Goal: Task Accomplishment & Management: Manage account settings

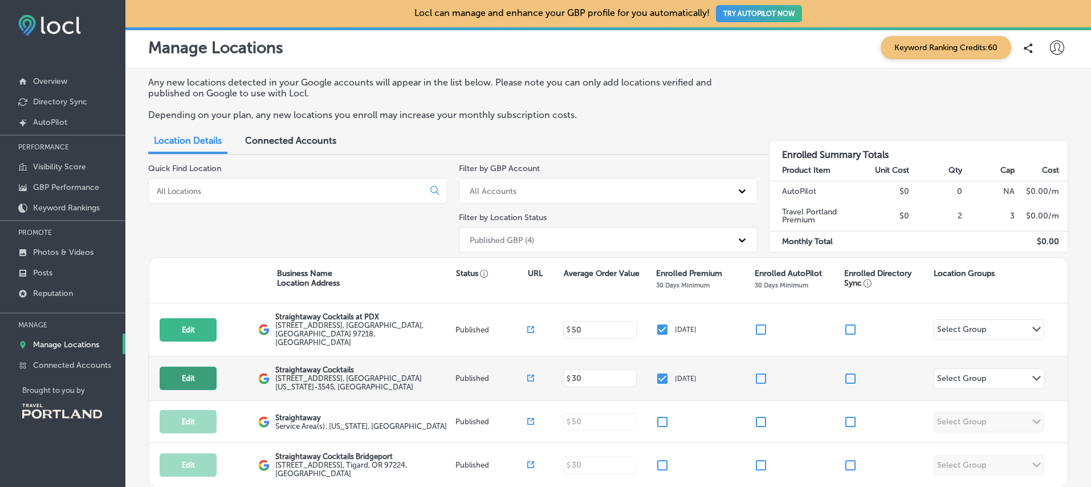
click at [190, 367] on button "Edit" at bounding box center [188, 378] width 57 height 23
select select "US"
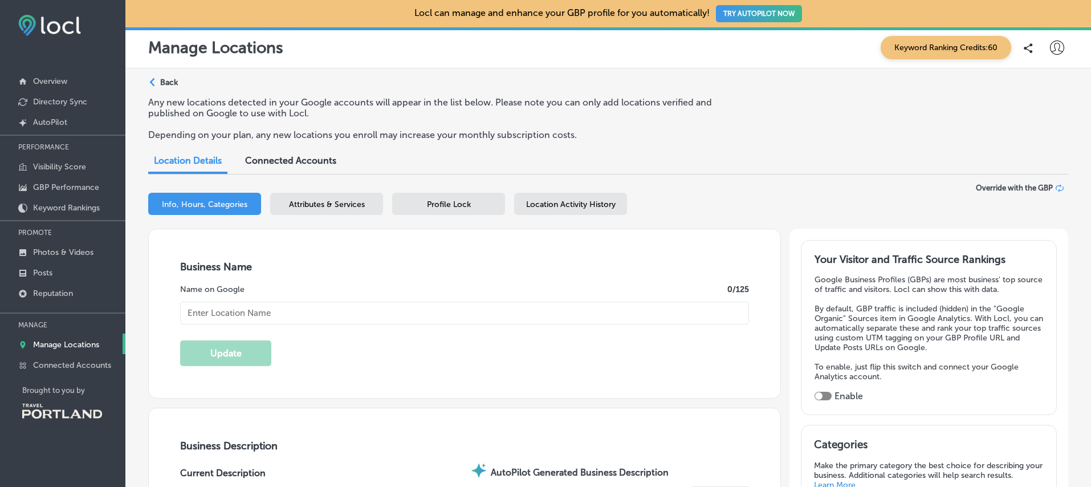
type input "[STREET_ADDRESS]"
type input "[GEOGRAPHIC_DATA]"
type input "97214-3545"
type input "US"
type input "[URL][DOMAIN_NAME]"
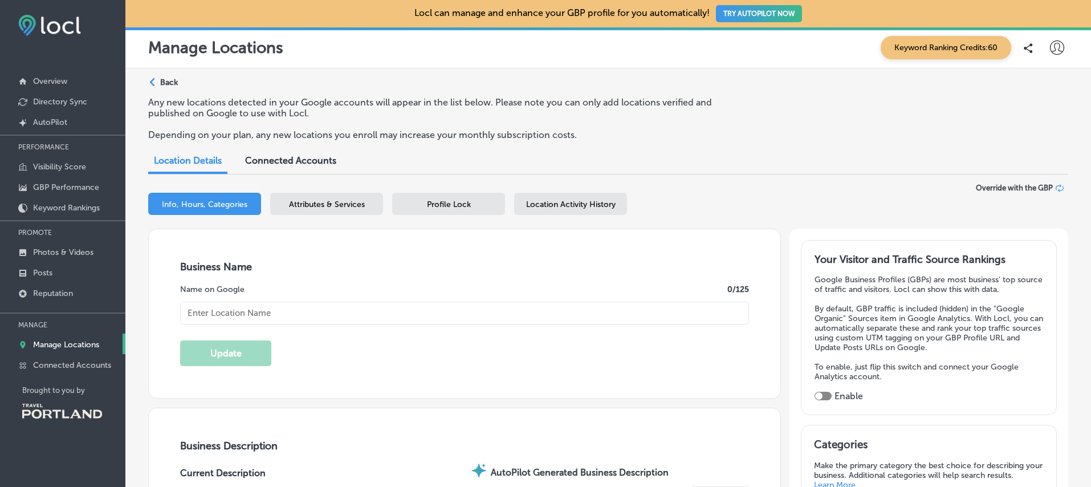
type input "[EMAIL_ADDRESS][DOMAIN_NAME]"
type input "[URL][DOMAIN_NAME]"
checkbox input "true"
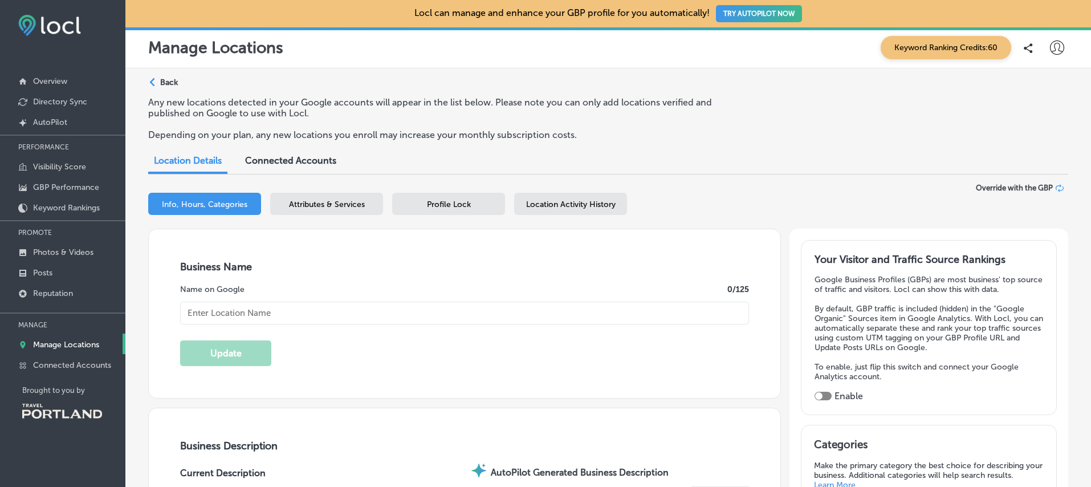
type input "Straightaway Cocktails"
type input "[PHONE_NUMBER]"
type textarea "Meticulously crafted cocktails, ready for any occasion. Our drinks pay respect …"
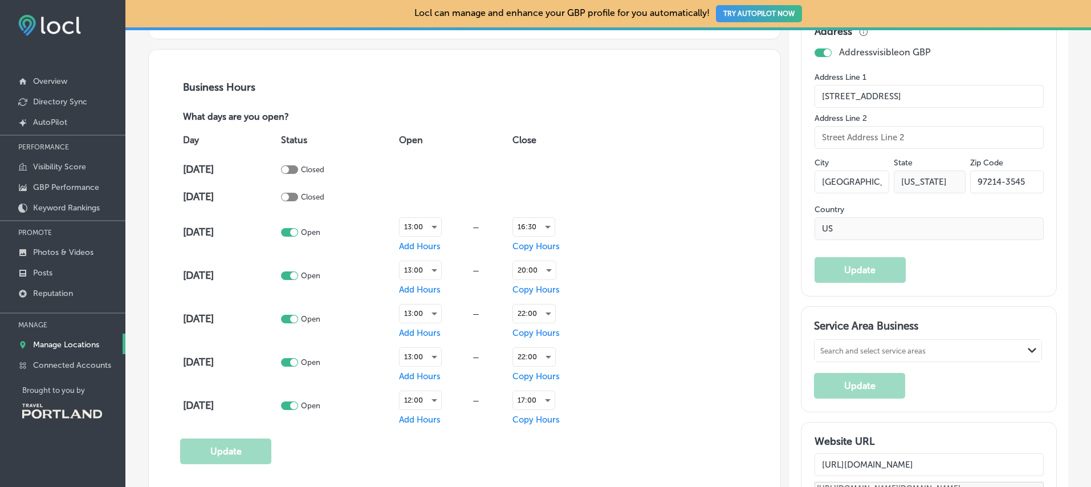
scroll to position [788, 0]
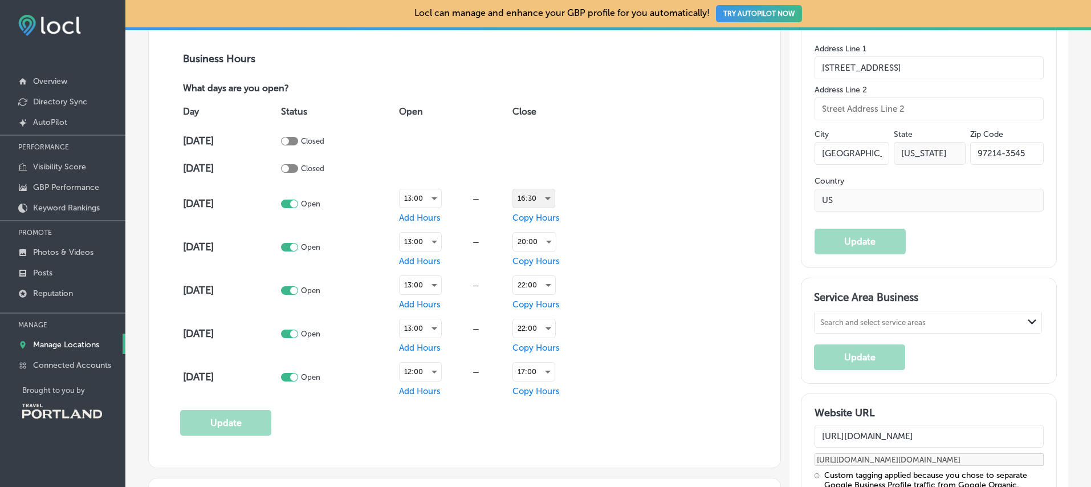
click at [530, 199] on div "16:30" at bounding box center [534, 198] width 42 height 18
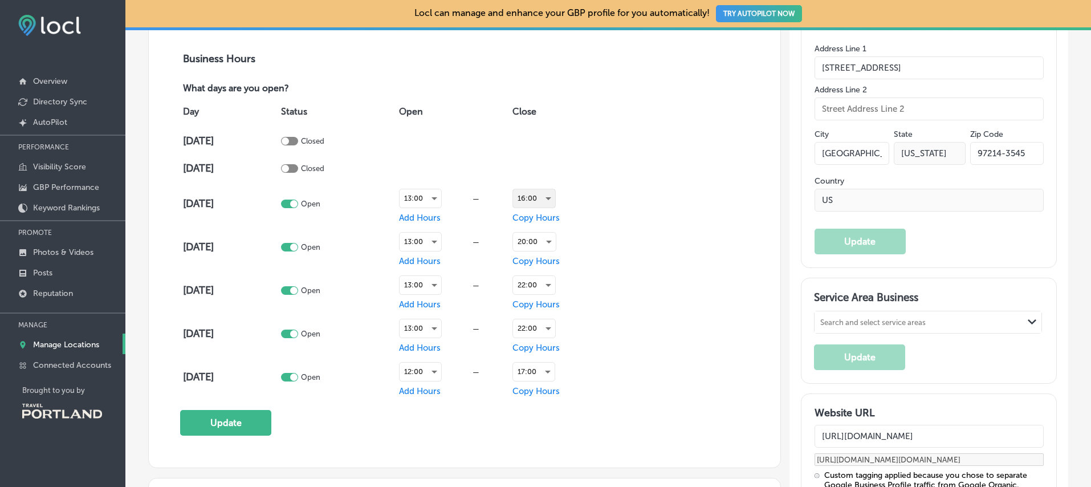
click at [530, 198] on div "16:00" at bounding box center [534, 198] width 42 height 18
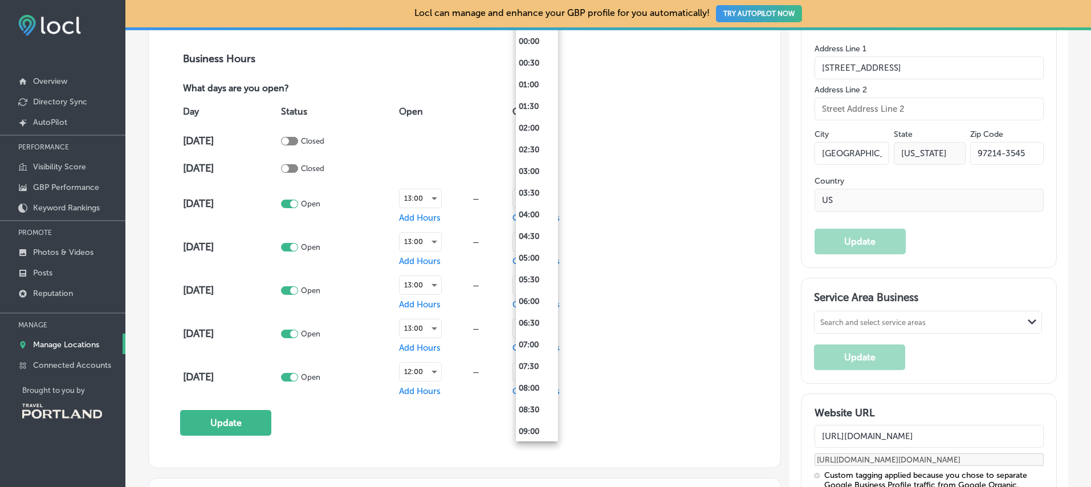
scroll to position [510, 0]
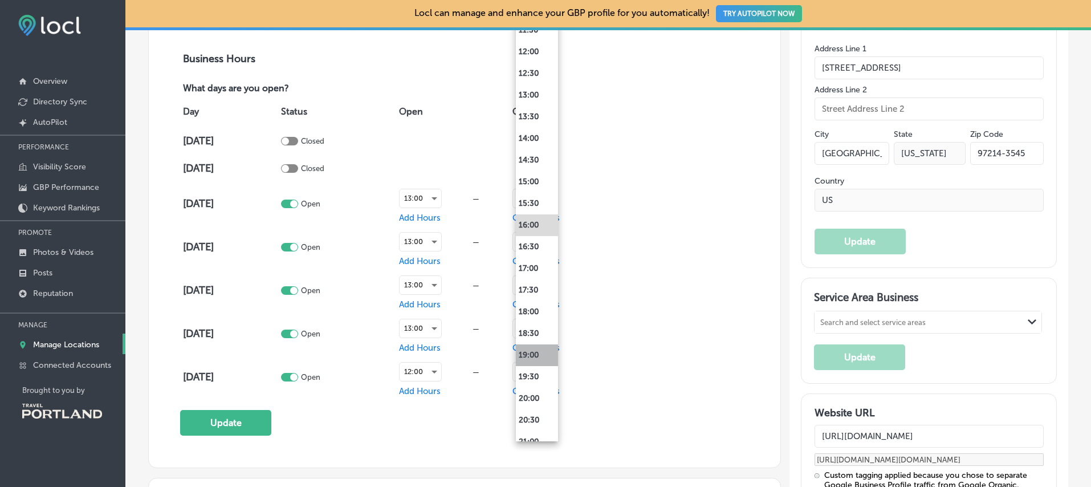
click at [532, 349] on li "19:00" at bounding box center [537, 355] width 42 height 22
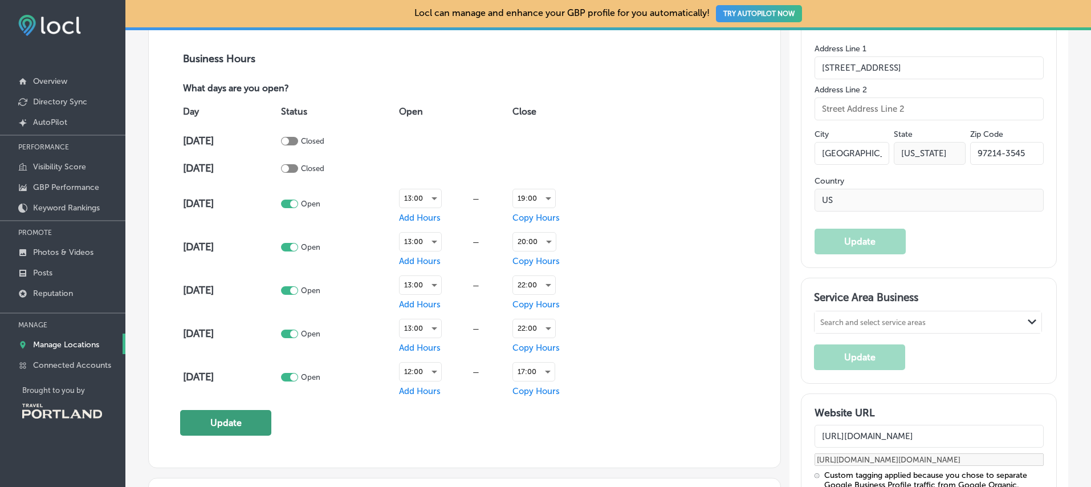
click at [217, 418] on button "Update" at bounding box center [225, 423] width 91 height 26
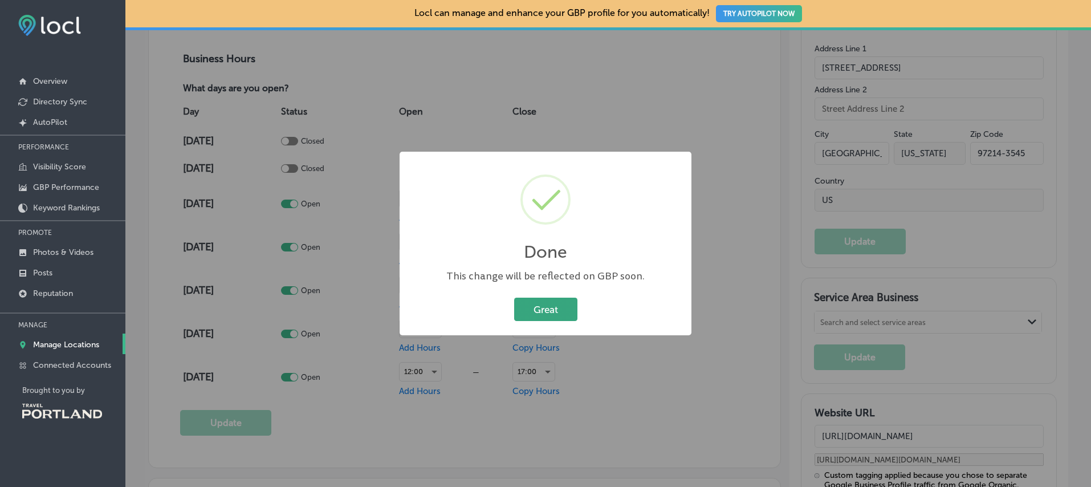
click at [535, 317] on button "Great" at bounding box center [545, 309] width 63 height 23
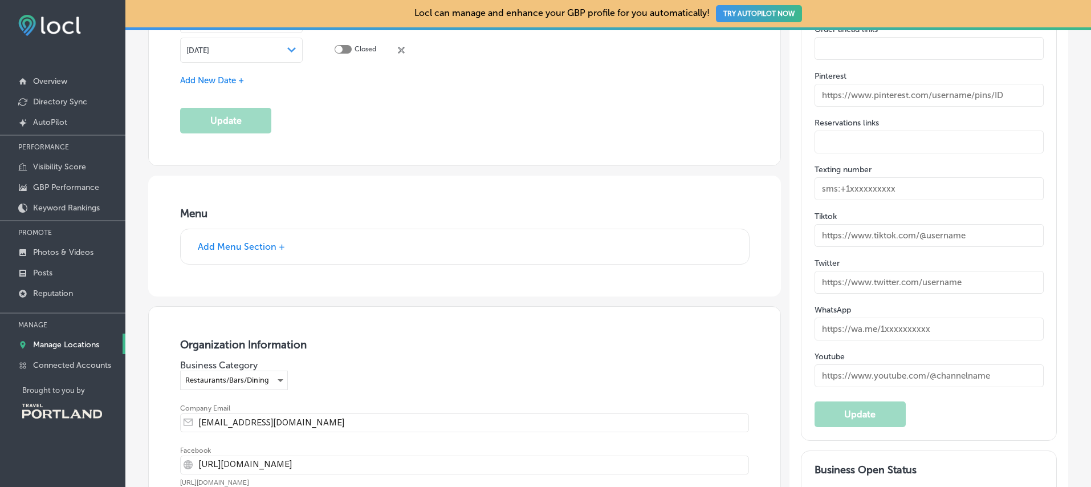
scroll to position [2201, 0]
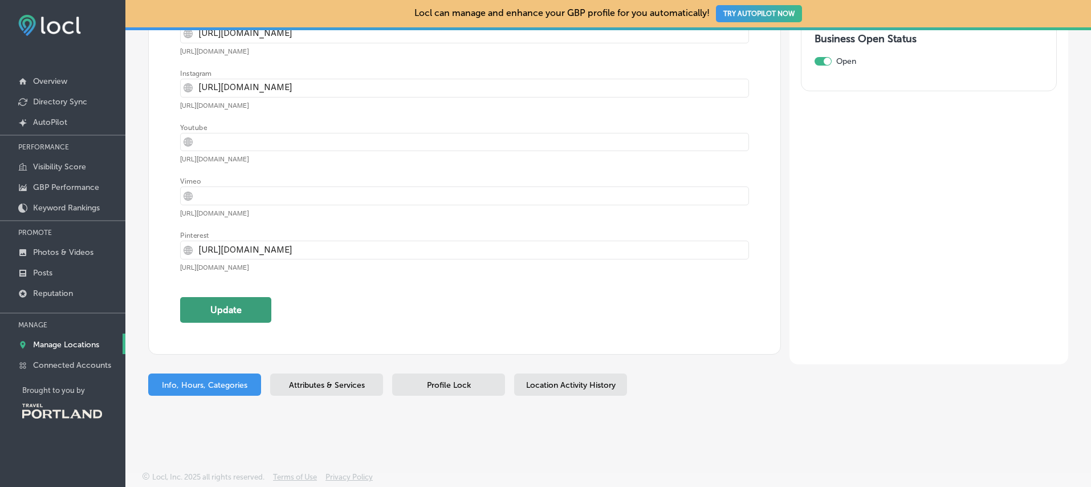
click at [257, 303] on button "Update" at bounding box center [225, 310] width 91 height 26
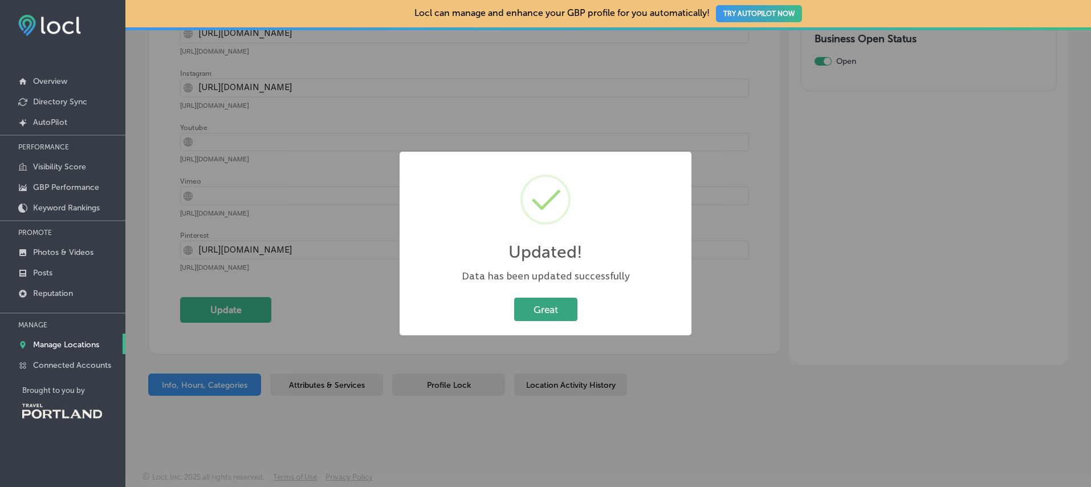
click at [538, 307] on button "Great" at bounding box center [545, 309] width 63 height 23
